Goal: Task Accomplishment & Management: Manage account settings

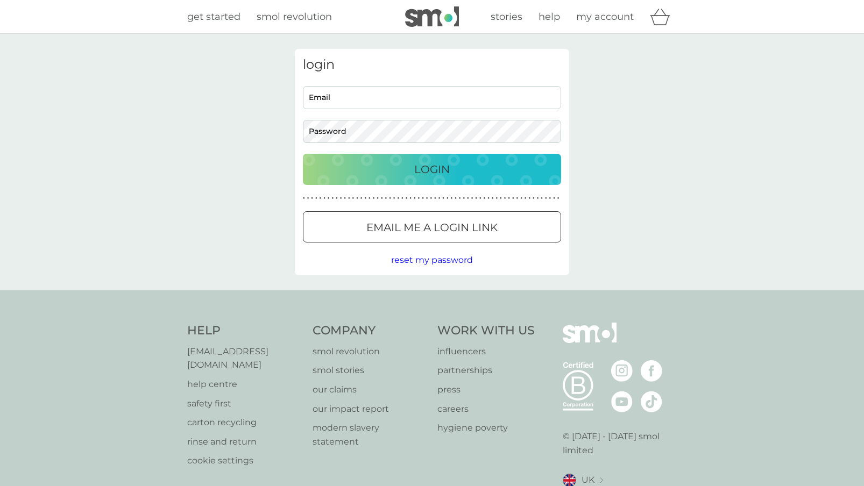
click at [344, 101] on input "Email" at bounding box center [432, 97] width 258 height 23
type input "[EMAIL_ADDRESS][DOMAIN_NAME]"
click at [373, 179] on button "Login" at bounding box center [432, 169] width 258 height 31
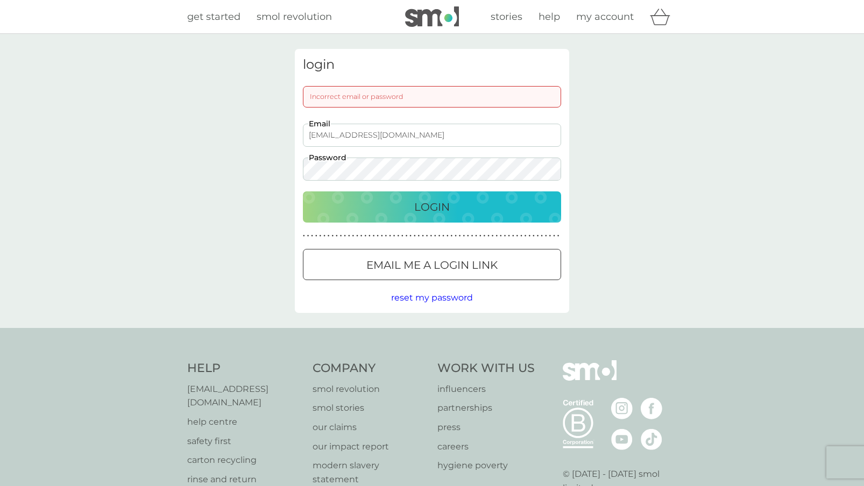
click at [385, 214] on div "Login" at bounding box center [432, 207] width 237 height 17
click at [361, 207] on div "Login" at bounding box center [432, 207] width 237 height 17
click at [398, 271] on p "Email me a login link" at bounding box center [431, 265] width 131 height 17
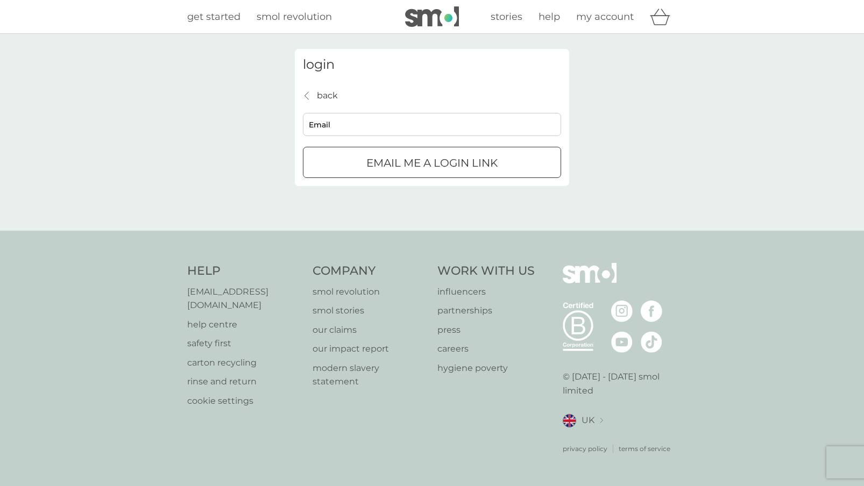
click at [328, 128] on input "Email" at bounding box center [432, 124] width 258 height 23
type input "[EMAIL_ADDRESS][DOMAIN_NAME]"
click at [382, 164] on p "Email me a login link" at bounding box center [431, 162] width 131 height 17
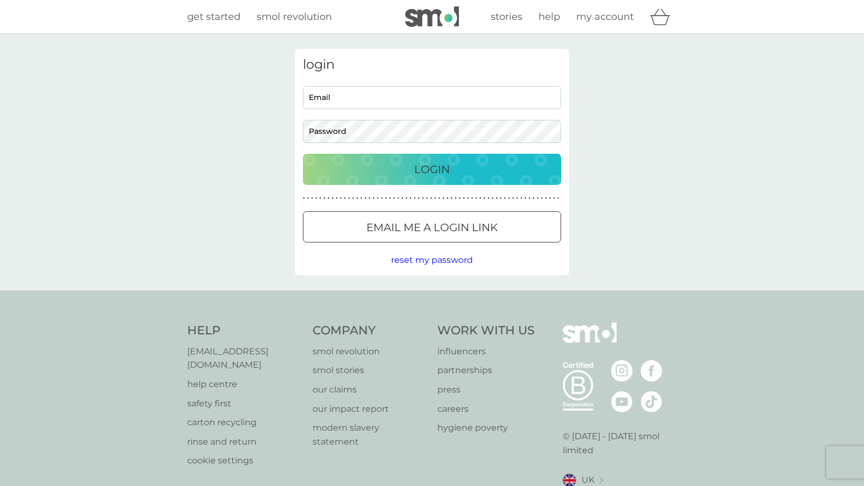
click at [334, 95] on input "Email" at bounding box center [432, 97] width 258 height 23
type input "[EMAIL_ADDRESS][DOMAIN_NAME]"
click at [436, 262] on span "reset my password" at bounding box center [432, 260] width 82 height 10
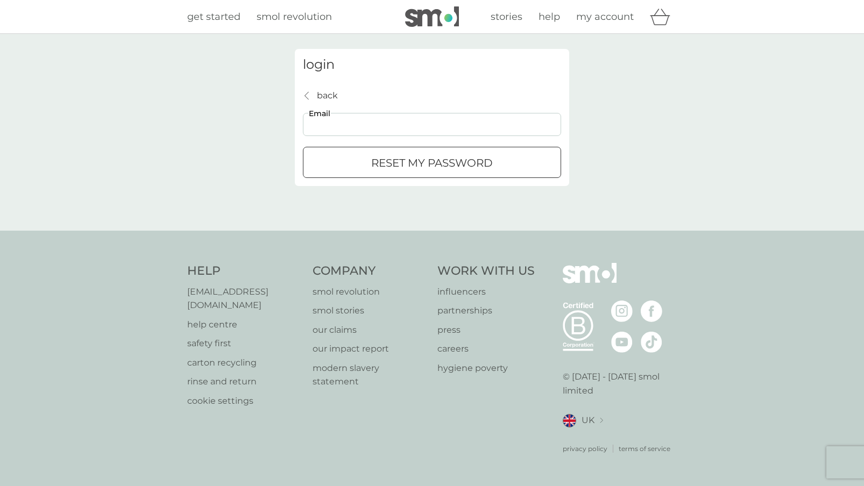
click at [347, 126] on input "Email" at bounding box center [432, 124] width 258 height 23
type input "[EMAIL_ADDRESS][DOMAIN_NAME]"
click at [399, 168] on p "reset my password" at bounding box center [432, 162] width 122 height 17
